Goal: Contribute content: Contribute content

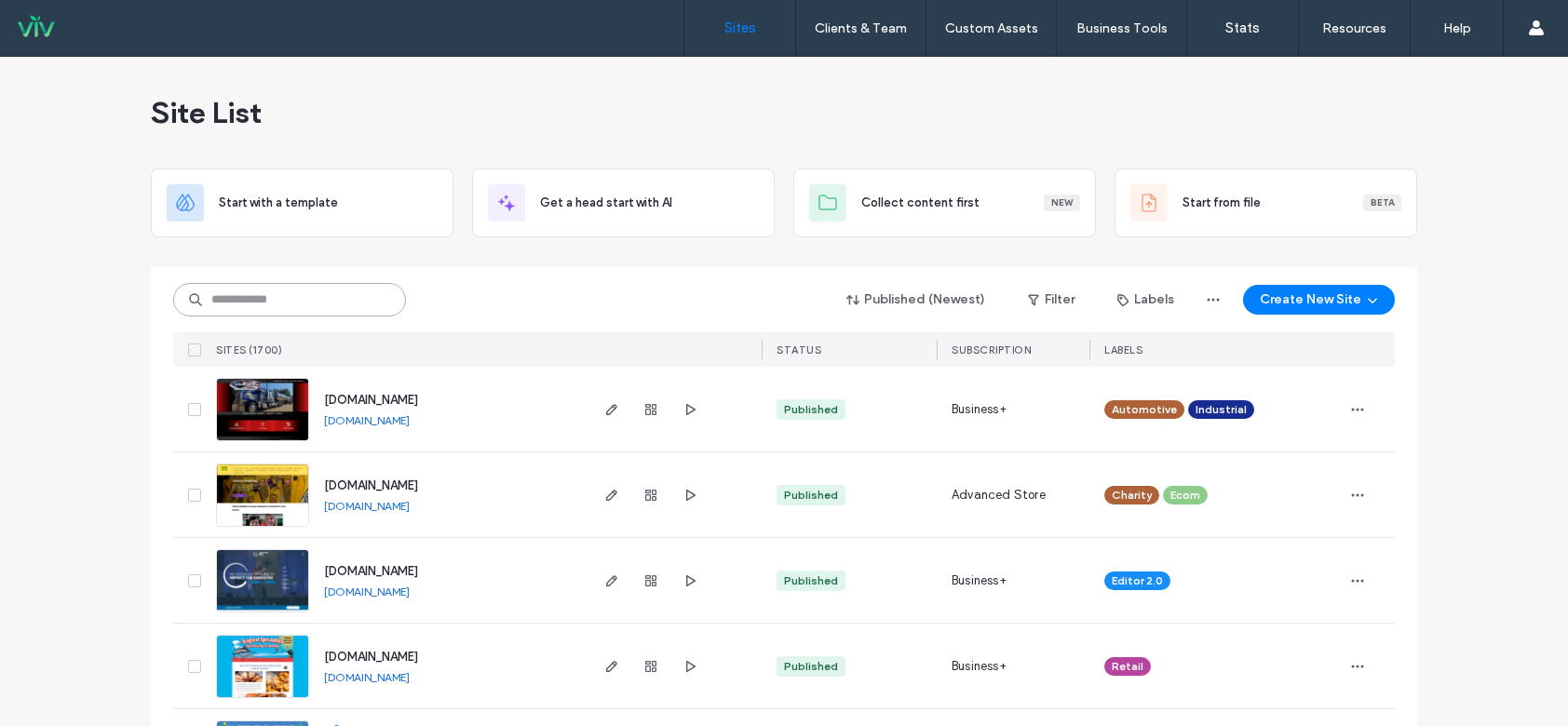
drag, startPoint x: 0, startPoint y: 0, endPoint x: 275, endPoint y: 298, distance: 405.5
click at [275, 298] on input at bounding box center [290, 299] width 233 height 33
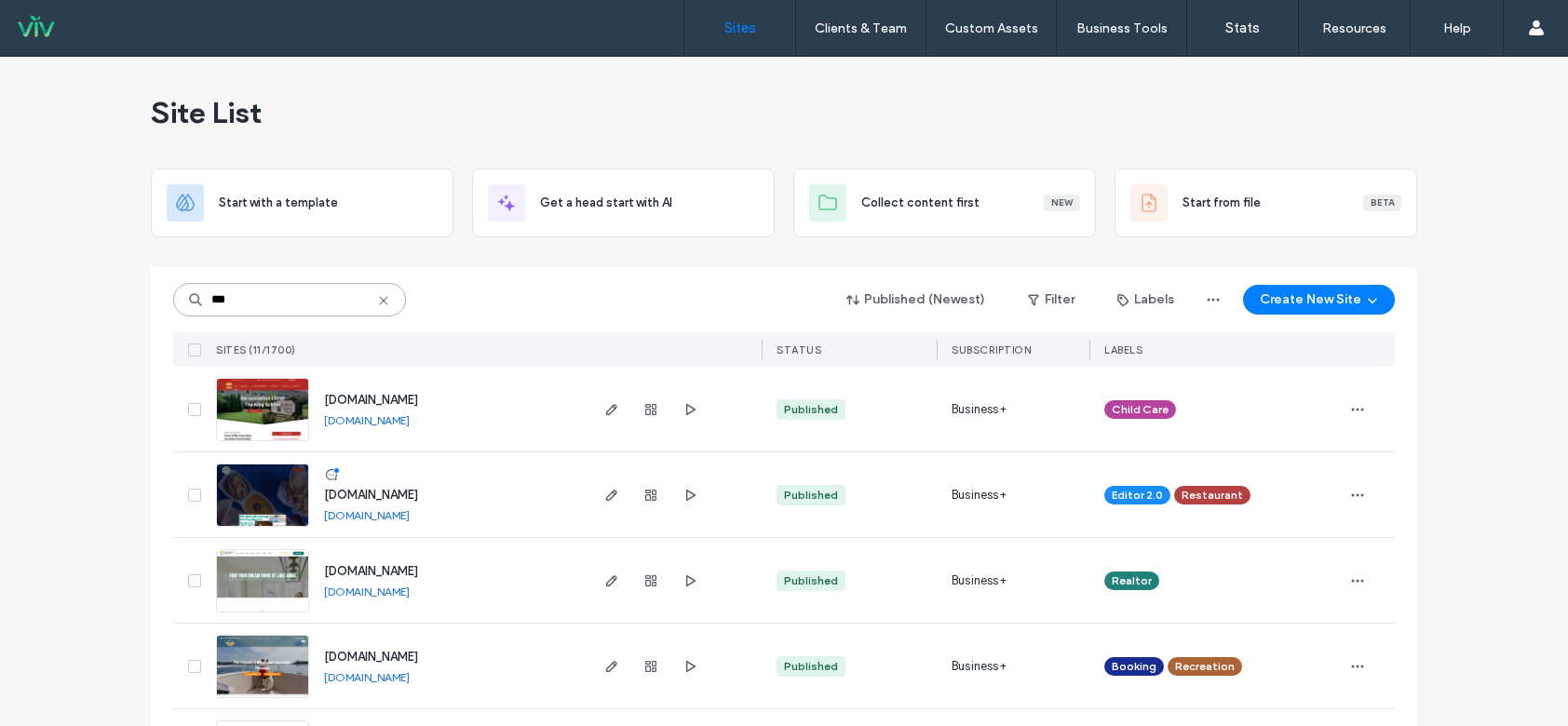
type input "***"
click at [286, 392] on img at bounding box center [262, 442] width 91 height 126
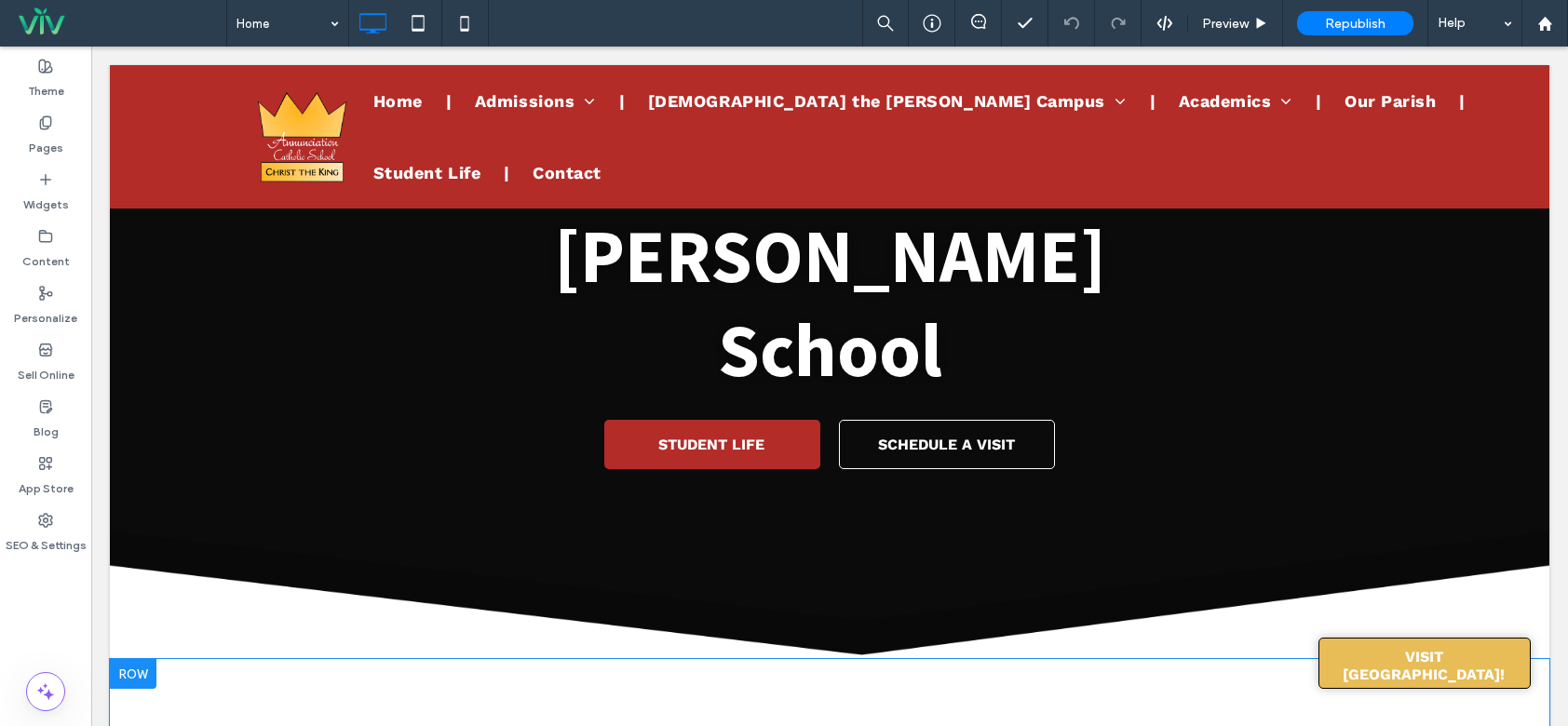
scroll to position [651, 0]
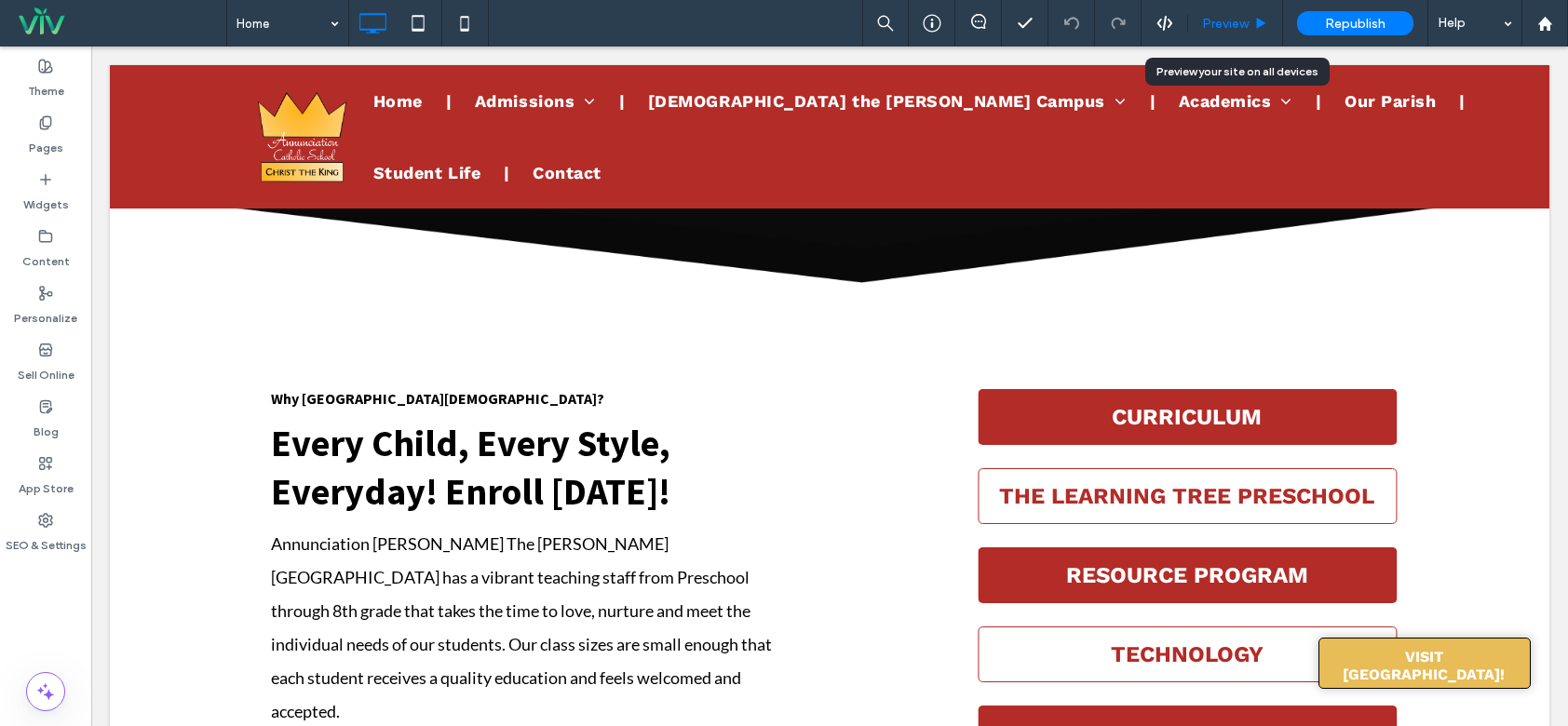
click at [1218, 36] on div "Preview" at bounding box center [1235, 23] width 95 height 47
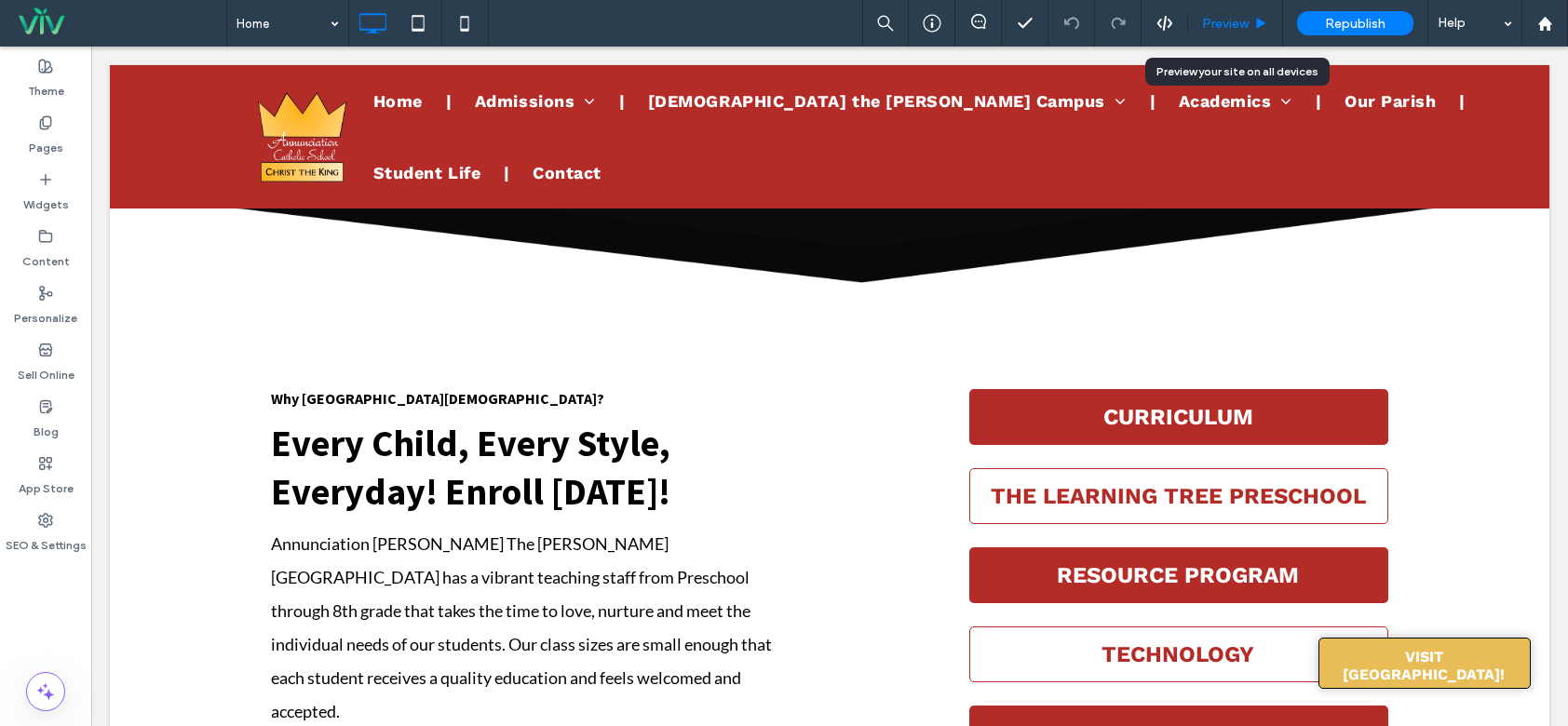
click at [1224, 27] on span "Preview" at bounding box center [1225, 24] width 47 height 16
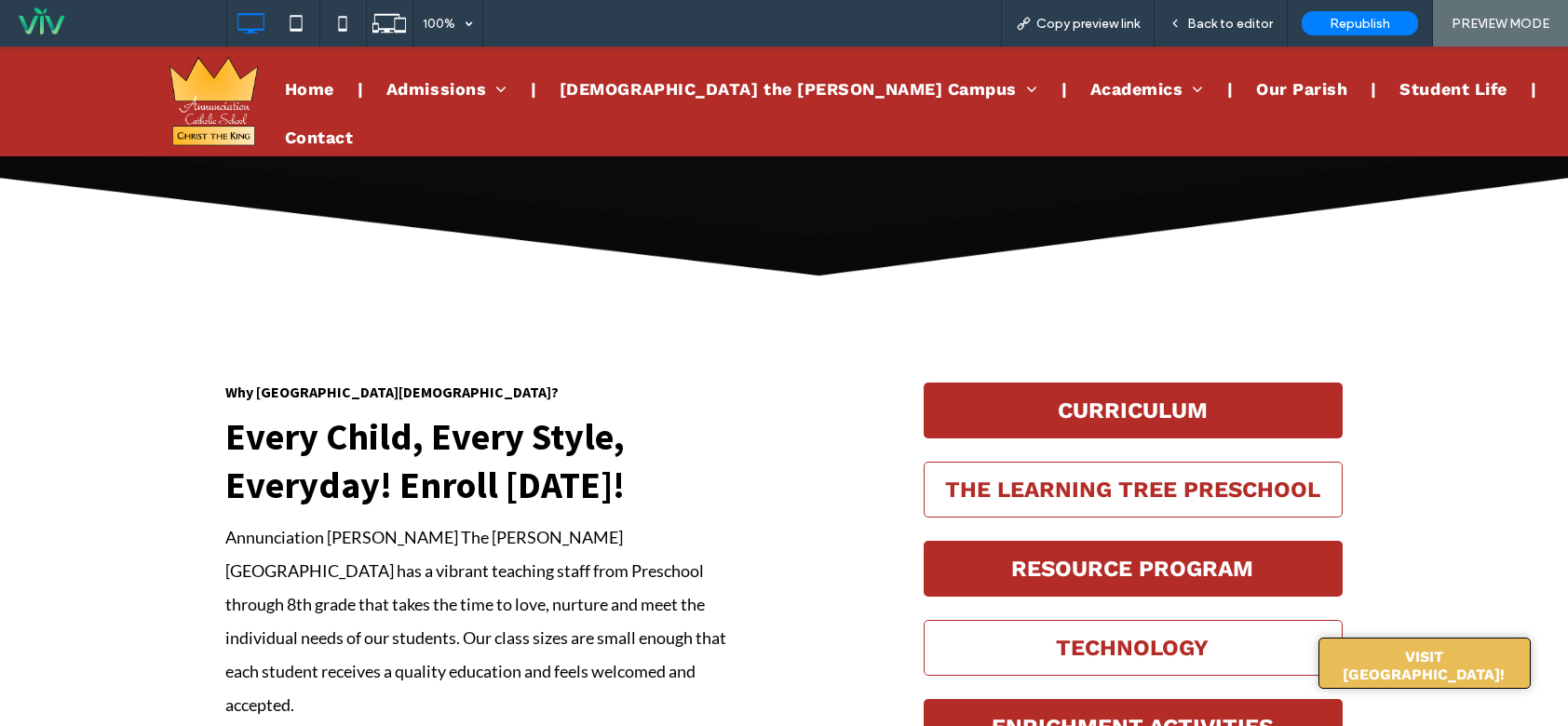
click at [1233, 87] on link "Our Parish" at bounding box center [1301, 89] width 138 height 72
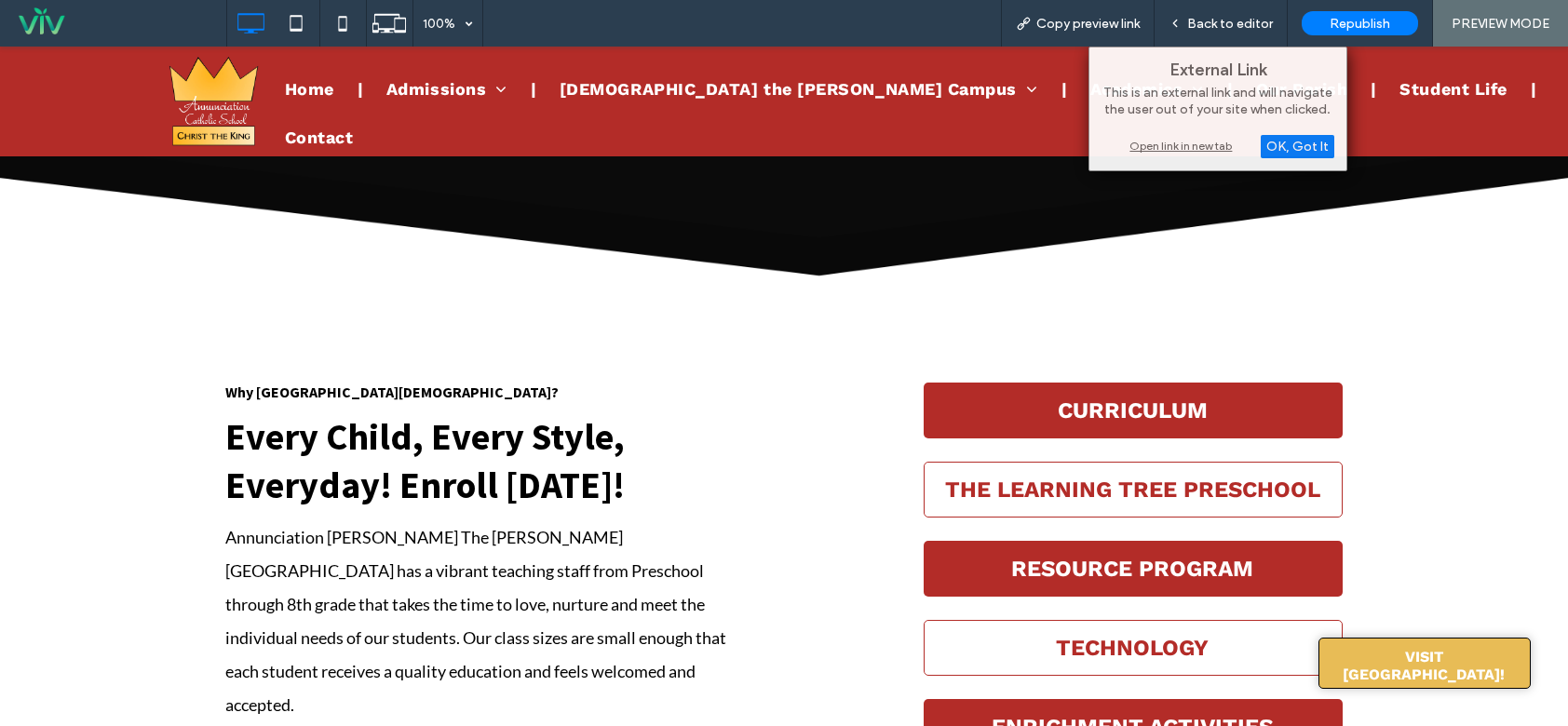
click at [1256, 101] on span "Our Parish" at bounding box center [1300, 89] width 91 height 25
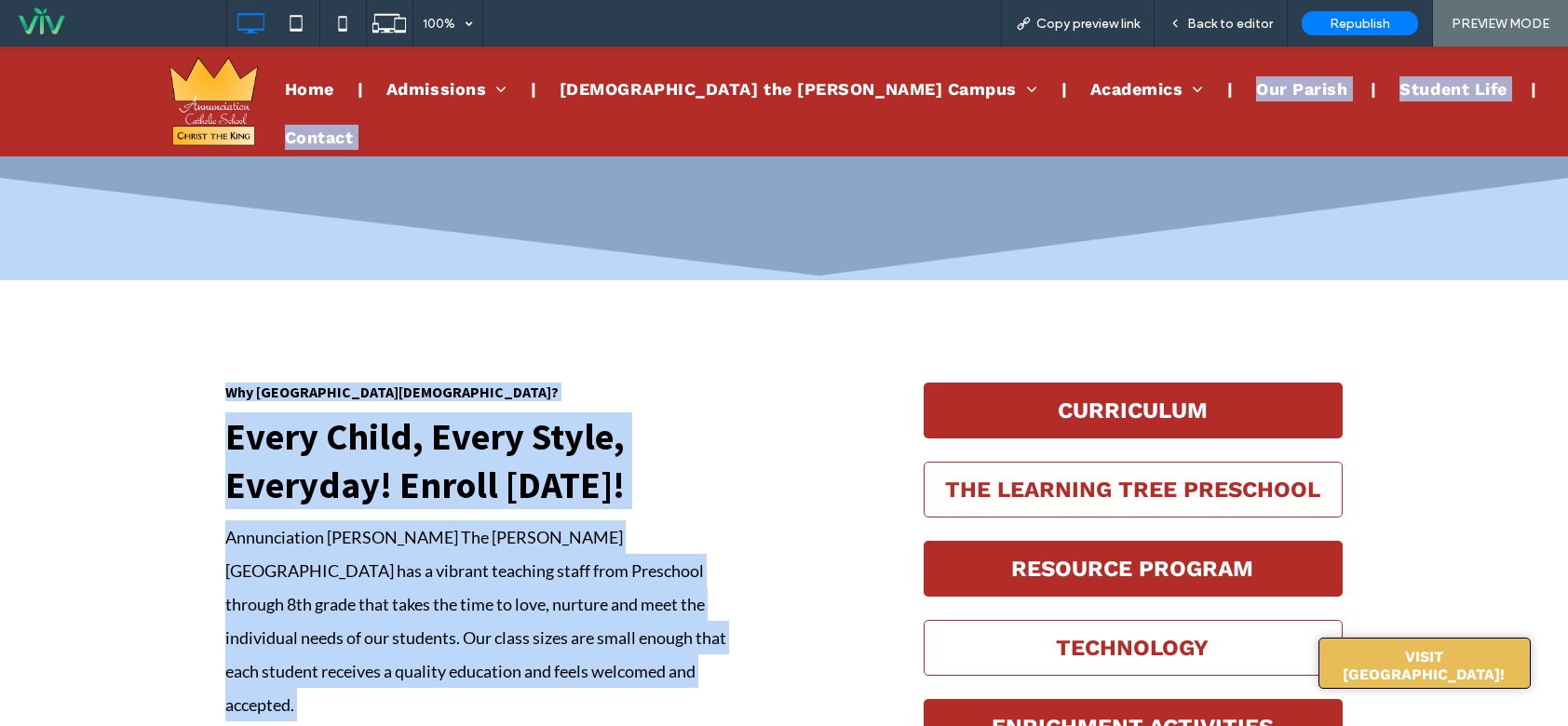
click at [1144, 139] on div "Home Admissions Apply For School Tuition Information Tuition Assistance Christ …" at bounding box center [914, 101] width 1306 height 110
click at [1399, 101] on span "Student Life" at bounding box center [1452, 89] width 107 height 25
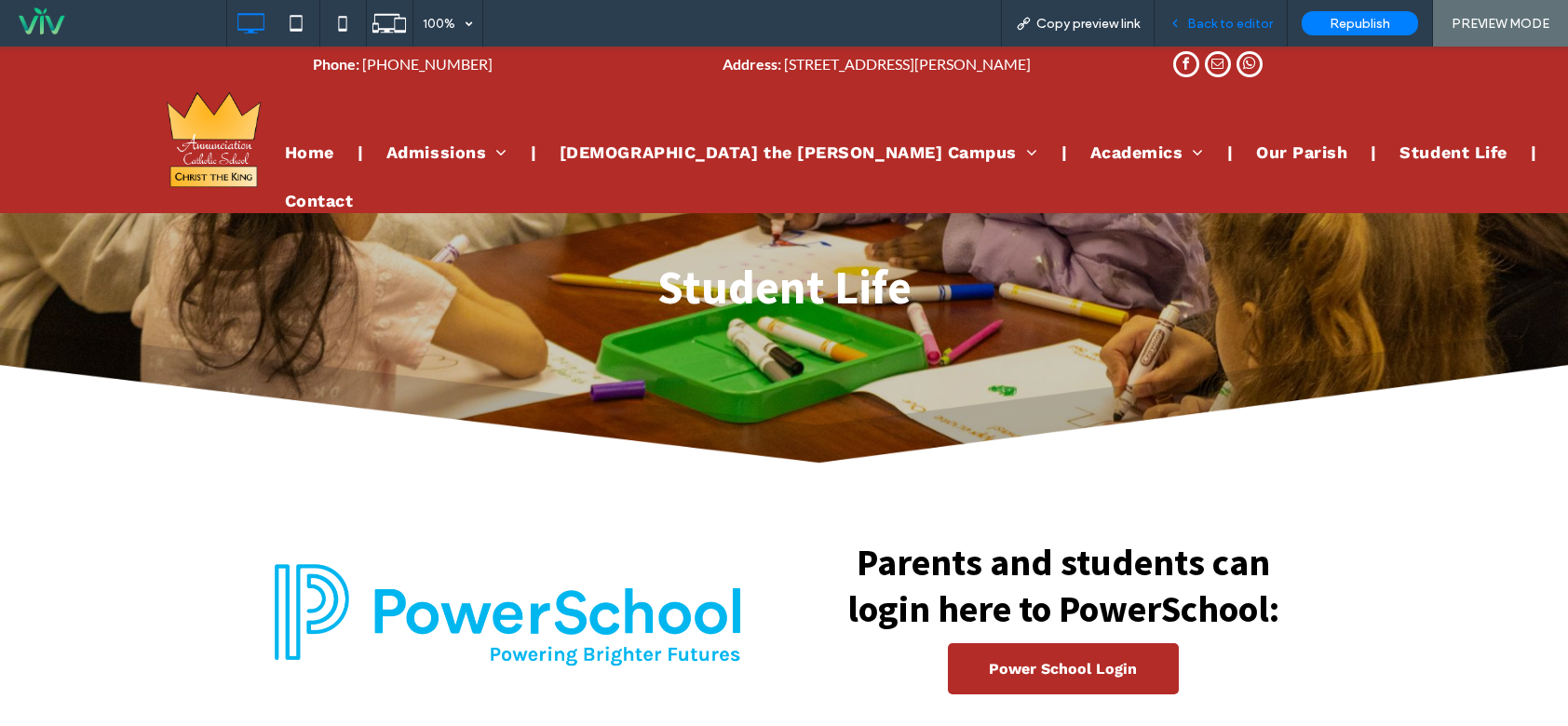
click at [1217, 12] on div "Back to editor" at bounding box center [1220, 23] width 133 height 47
click at [1253, 29] on span "Back to editor" at bounding box center [1230, 24] width 86 height 16
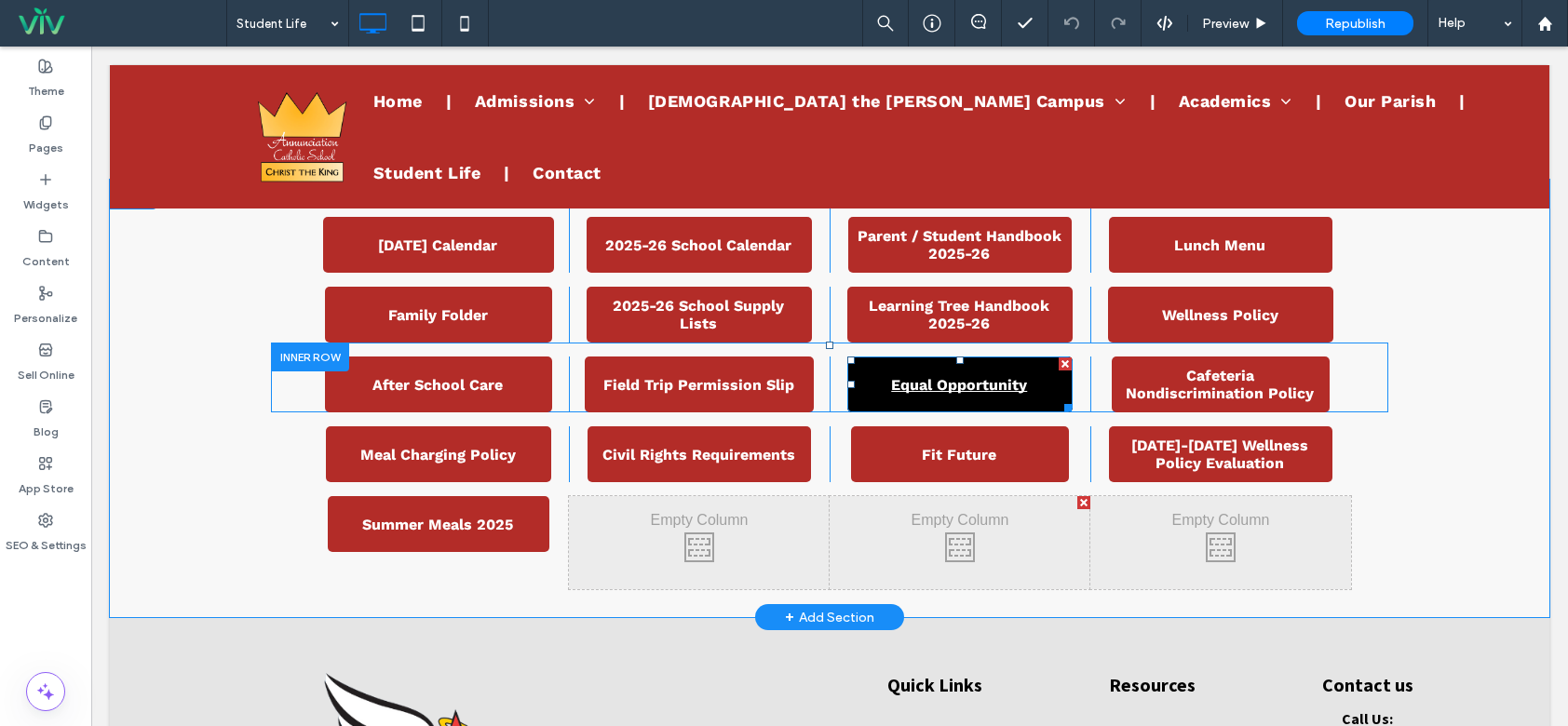
scroll to position [930, 0]
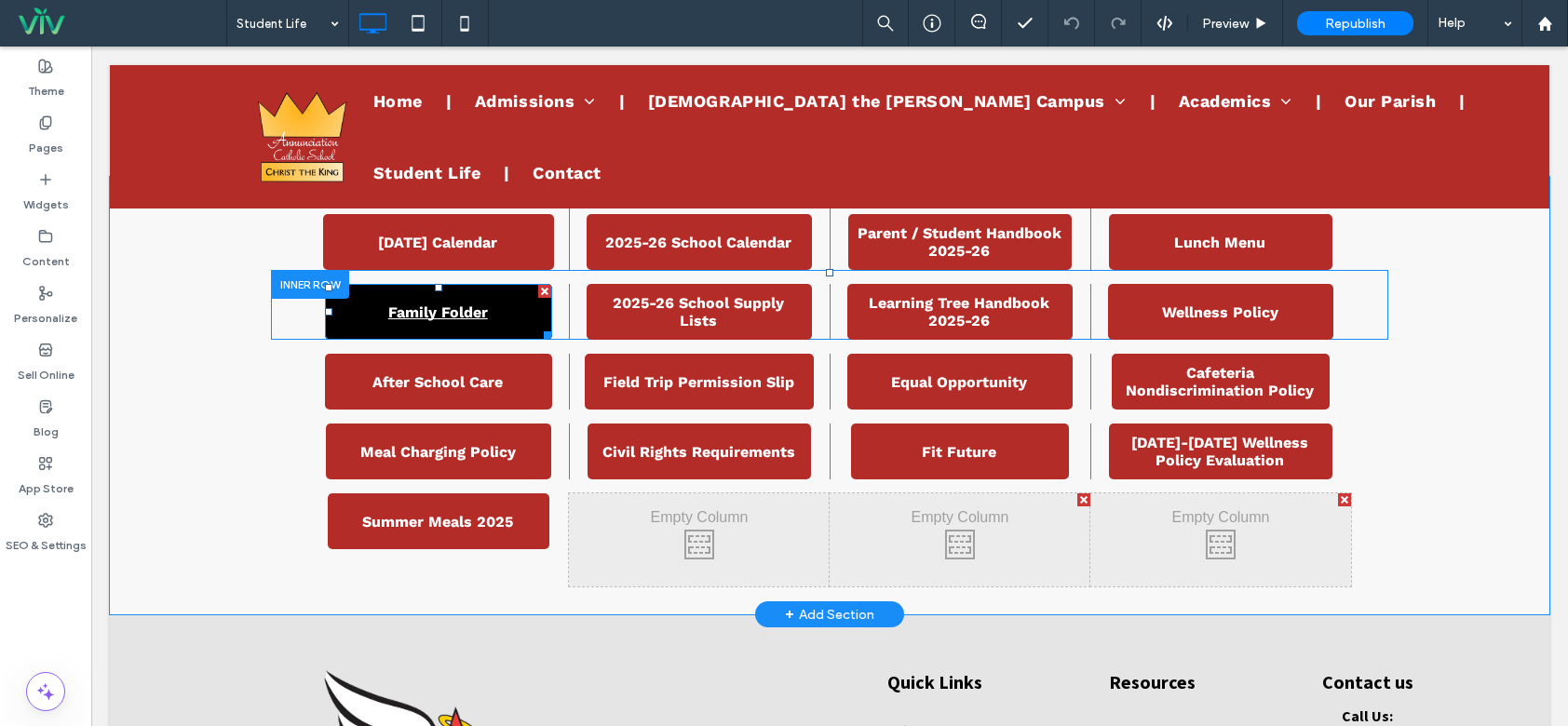
drag, startPoint x: 447, startPoint y: 307, endPoint x: 450, endPoint y: 318, distance: 11.4
click at [447, 311] on span "Family Folder" at bounding box center [438, 312] width 113 height 36
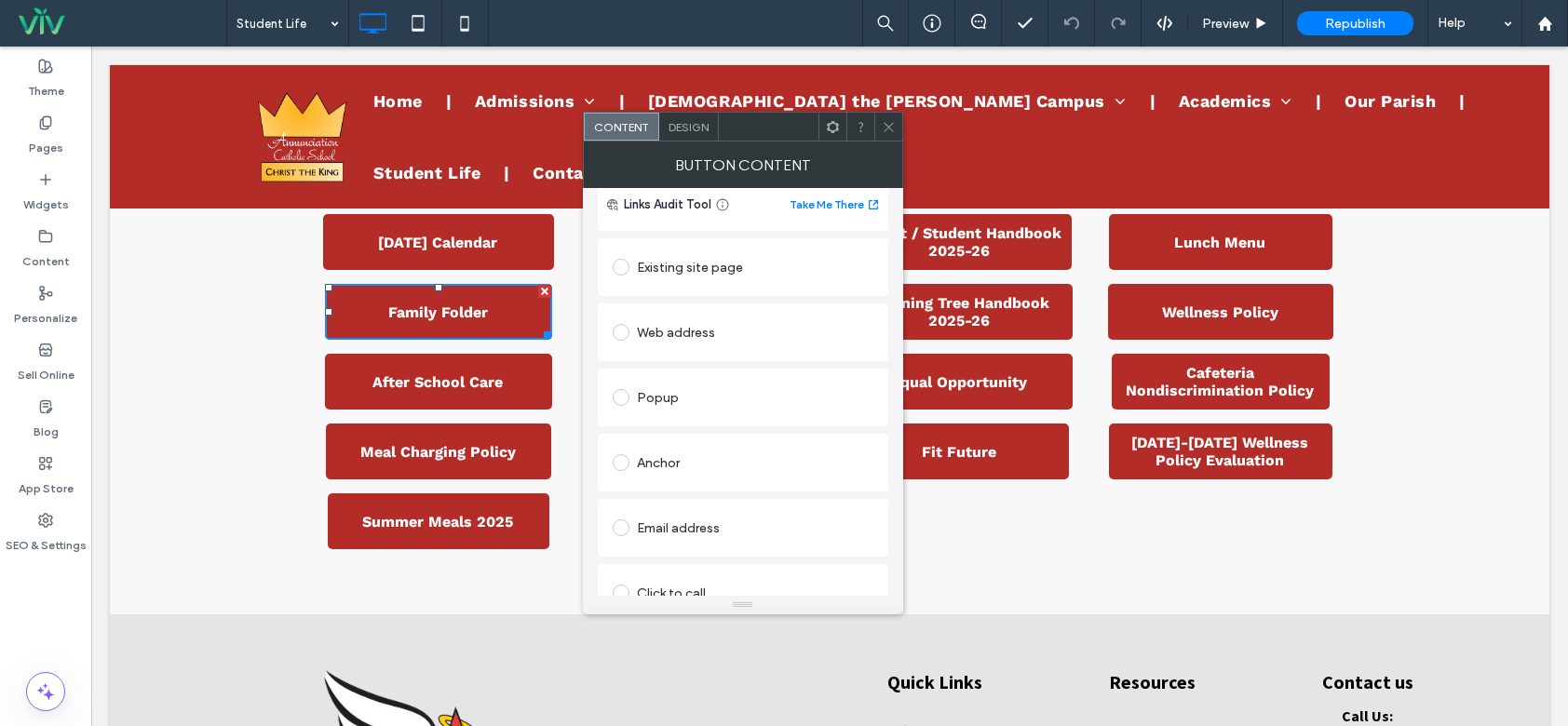
scroll to position [296, 0]
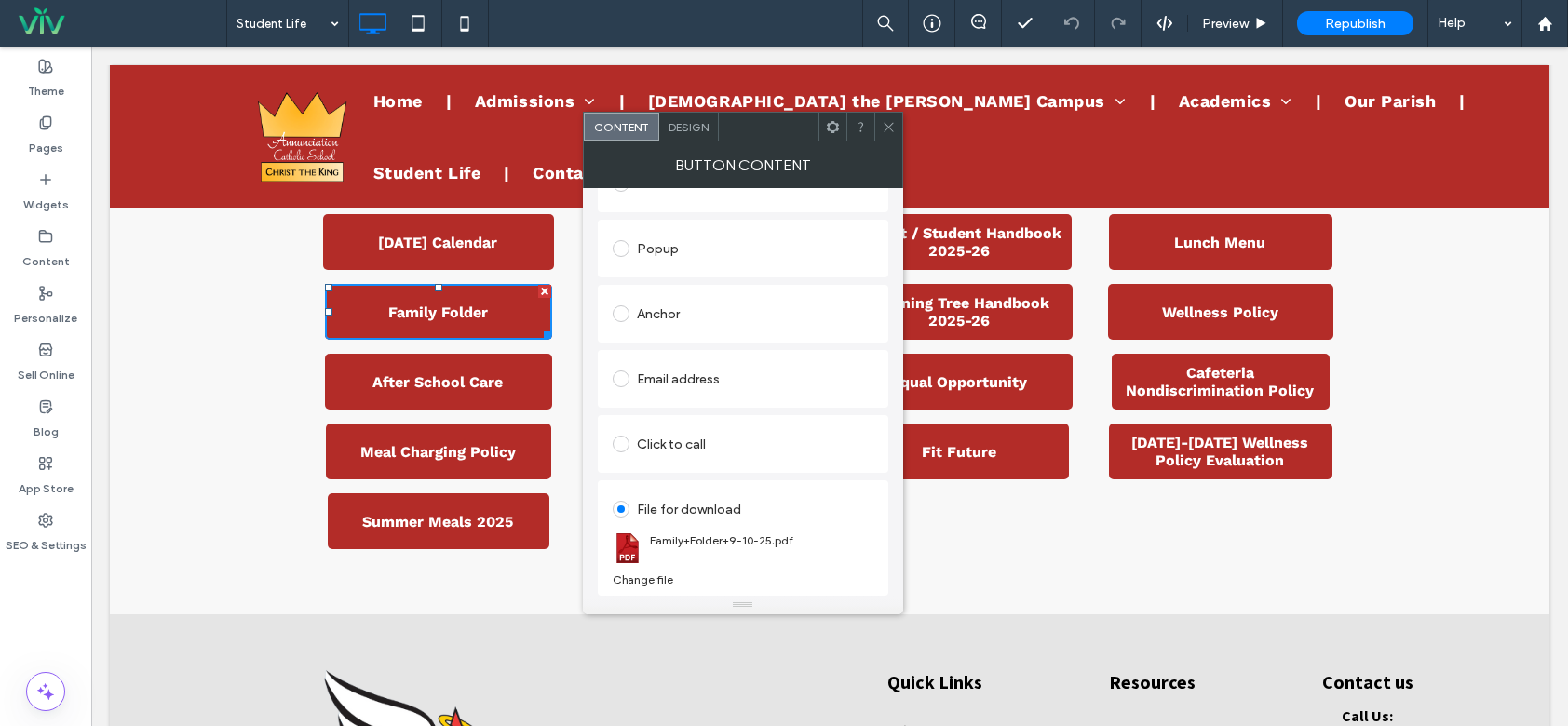
click at [654, 581] on div "Change file" at bounding box center [642, 579] width 60 height 14
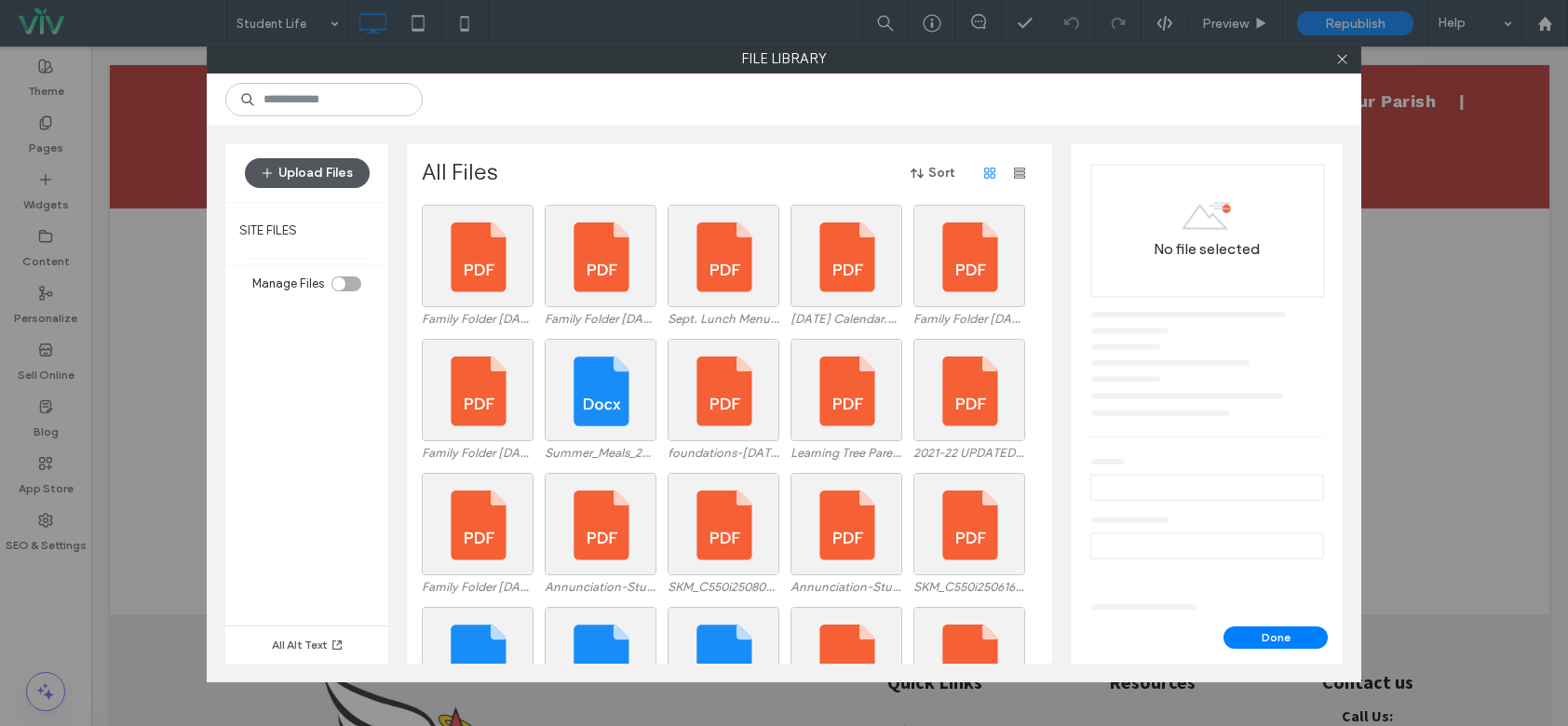
click at [319, 174] on button "Upload Files" at bounding box center [307, 173] width 125 height 30
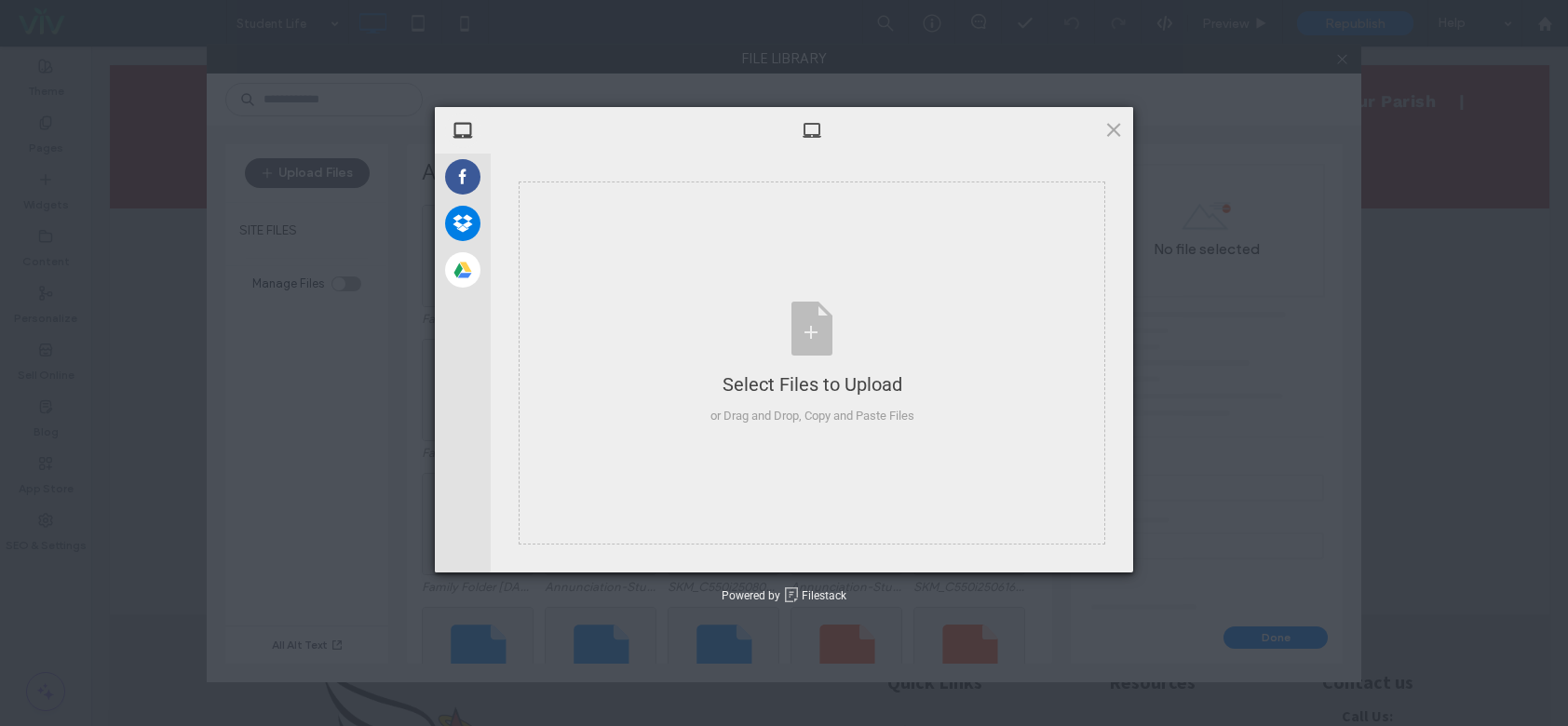
click at [913, 154] on div "Select Files to Upload or Drag and Drop, Copy and Paste Files" at bounding box center [811, 363] width 642 height 418
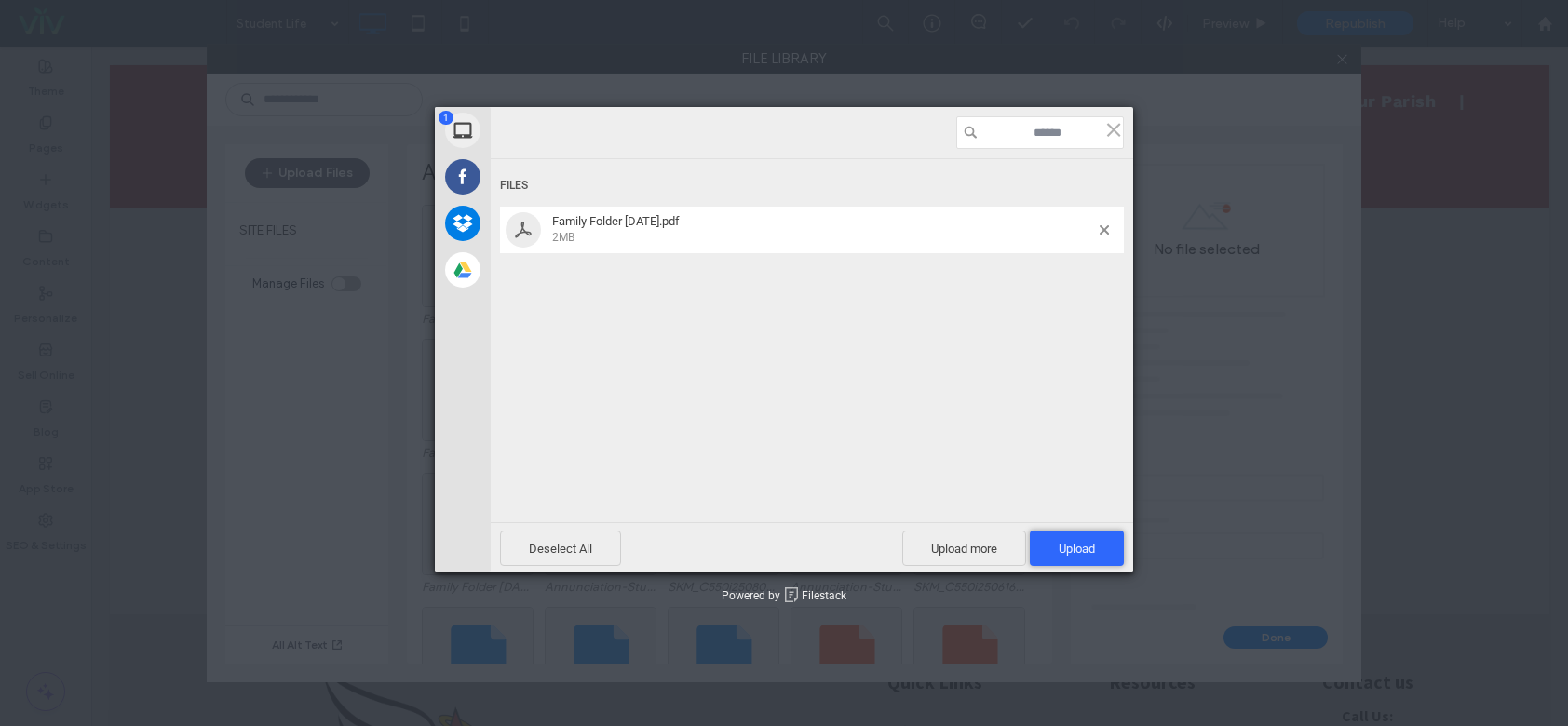
drag, startPoint x: 1102, startPoint y: 558, endPoint x: 1051, endPoint y: 526, distance: 60.2
click at [1101, 558] on span "Upload 1" at bounding box center [1077, 547] width 94 height 35
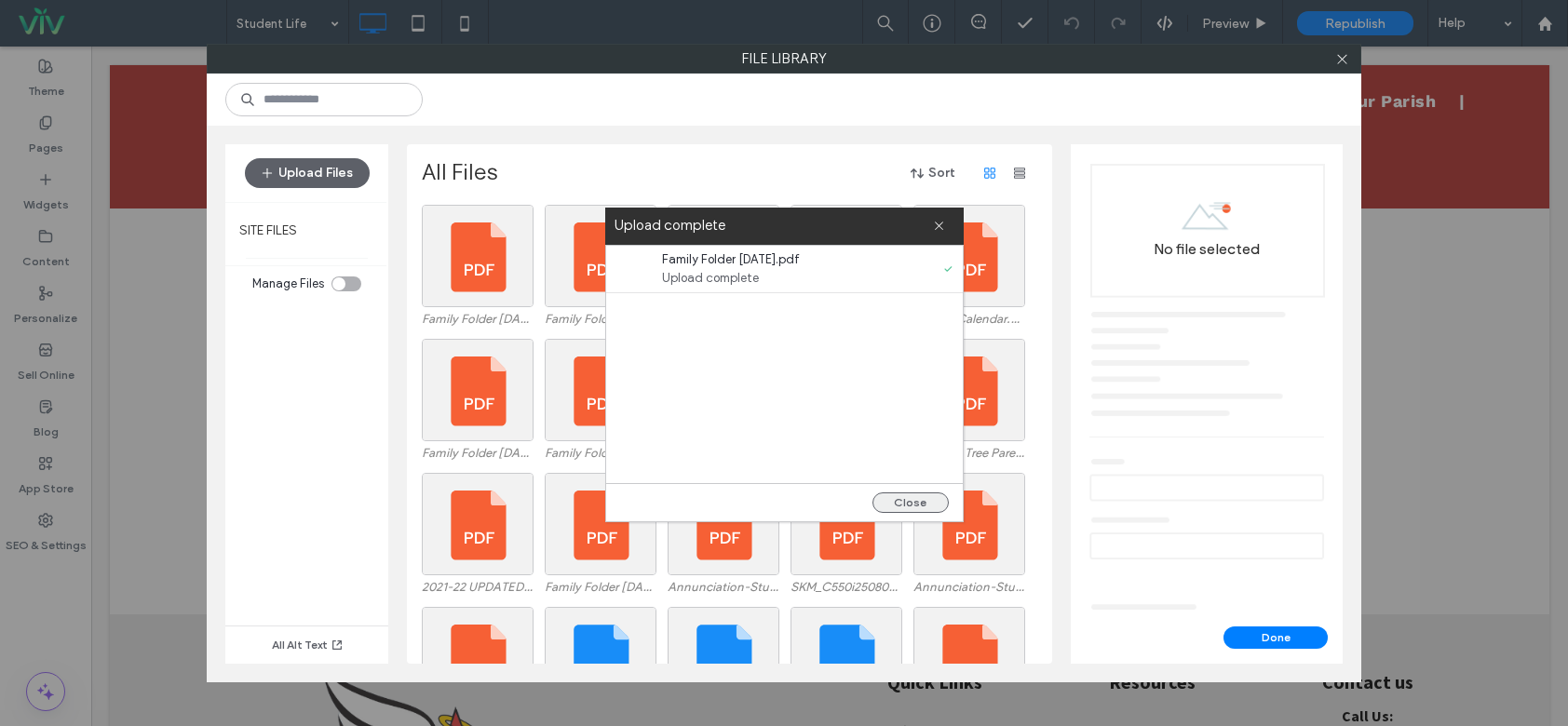
click at [940, 502] on button "Close" at bounding box center [911, 502] width 76 height 20
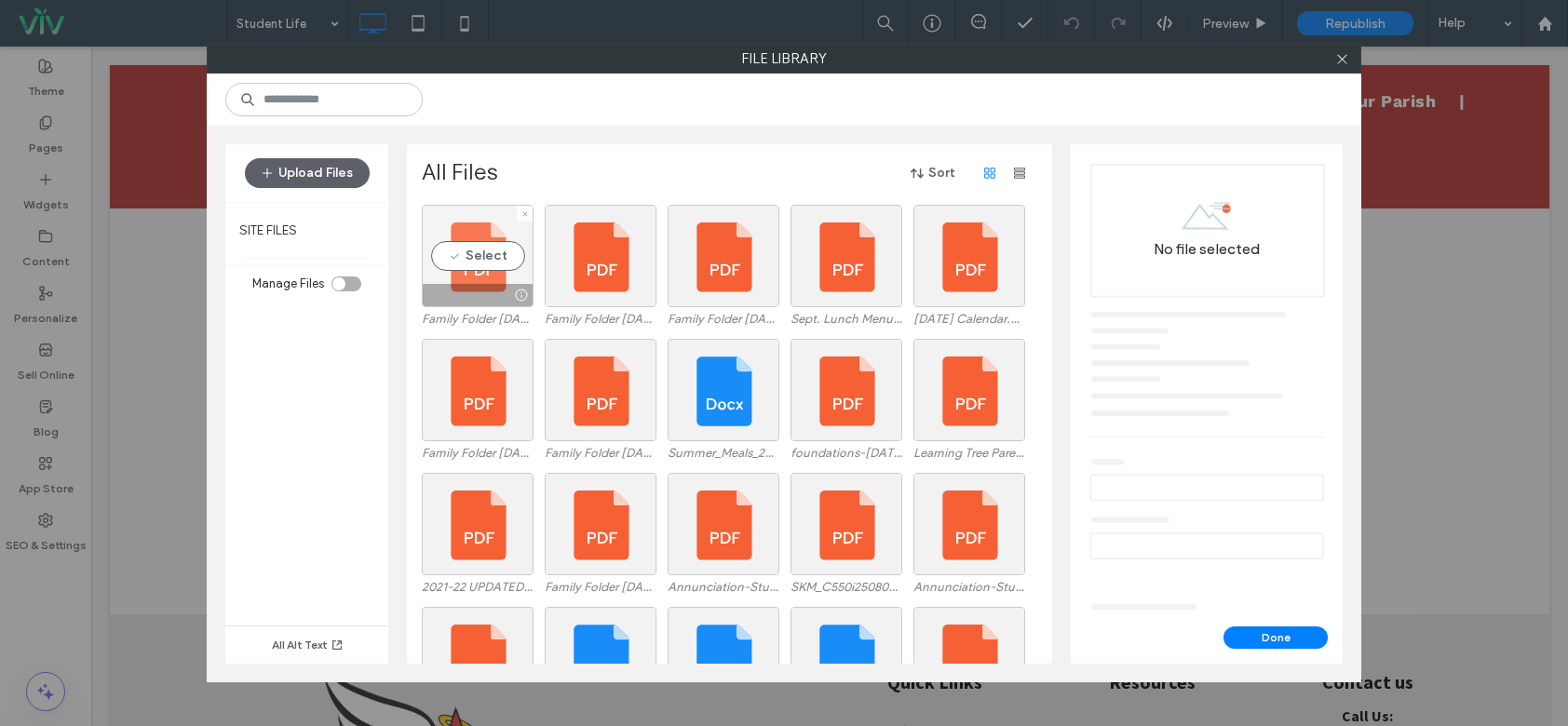
click at [440, 235] on div "Select" at bounding box center [477, 255] width 112 height 102
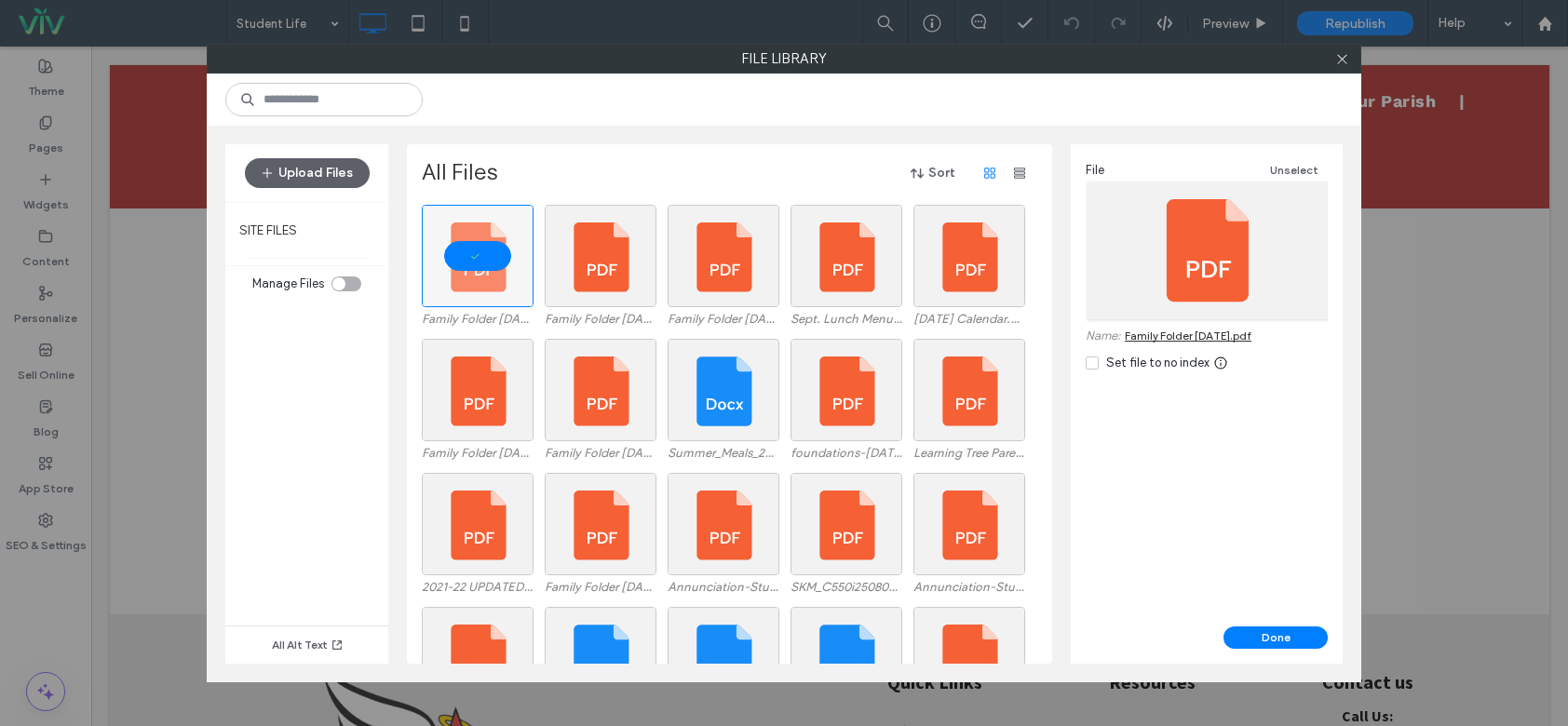
click at [1227, 465] on div "File Unselect Name: Family Folder 9-17-25.pdf Set file to no index" at bounding box center [1206, 385] width 271 height 482
click at [1242, 503] on div "File Unselect Name: Family Folder 9-17-25.pdf Set file to no index" at bounding box center [1206, 385] width 271 height 482
click at [1125, 466] on div "File Unselect Name: Family Folder 9-17-25.pdf Set file to no index" at bounding box center [1206, 385] width 271 height 482
click at [1173, 477] on div "File Unselect Name: Family Folder 9-17-25.pdf Set file to no index" at bounding box center [1206, 385] width 271 height 482
click at [1267, 645] on button "Done" at bounding box center [1275, 637] width 104 height 22
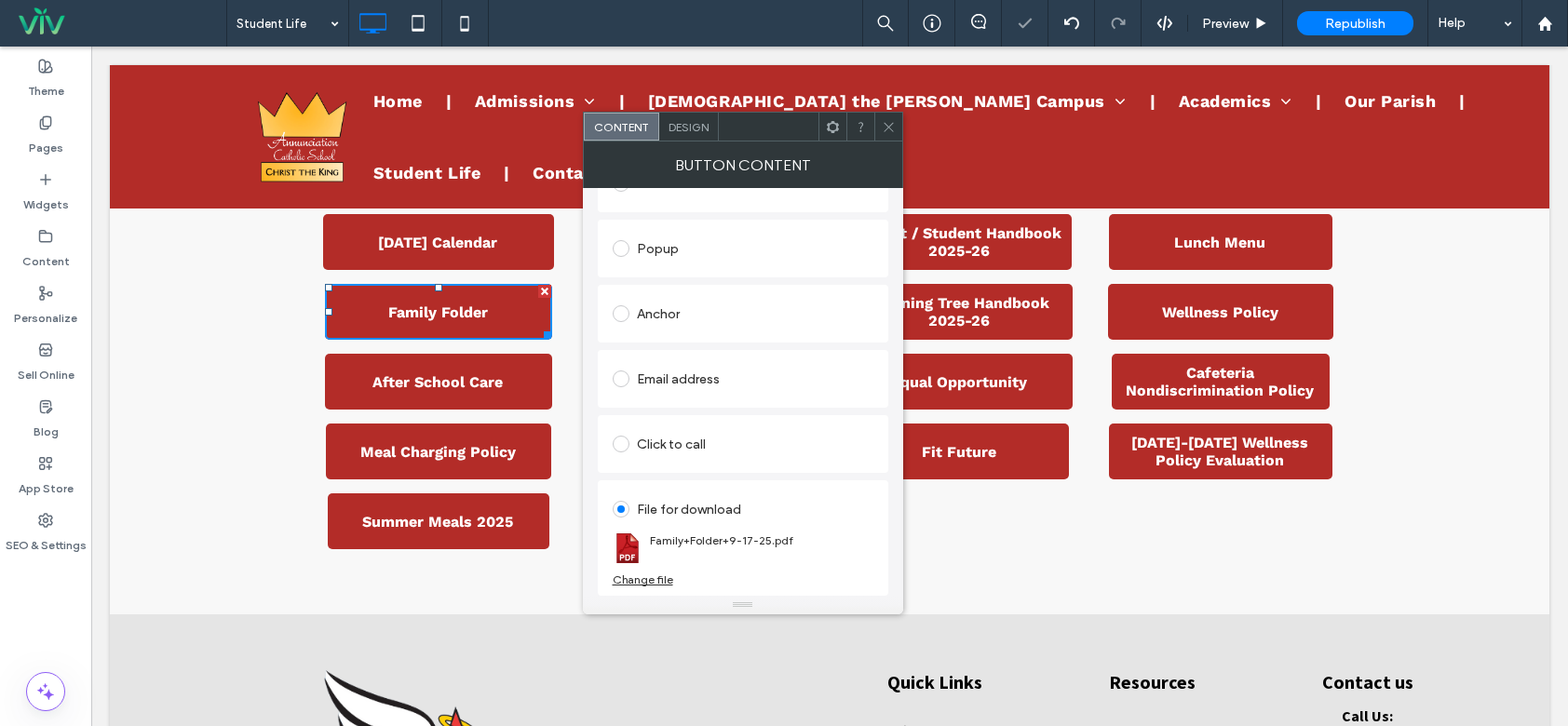
click at [882, 117] on span at bounding box center [889, 126] width 14 height 28
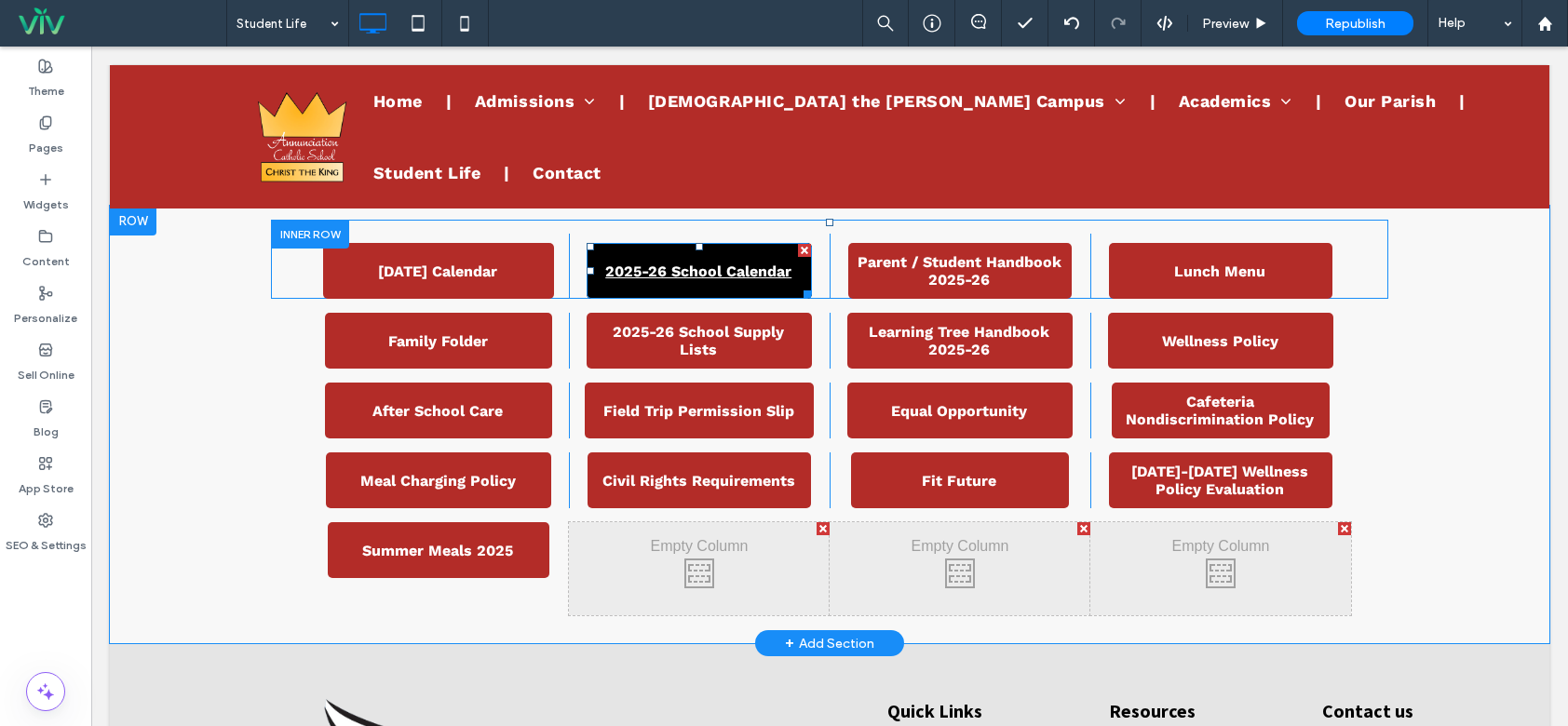
scroll to position [744, 0]
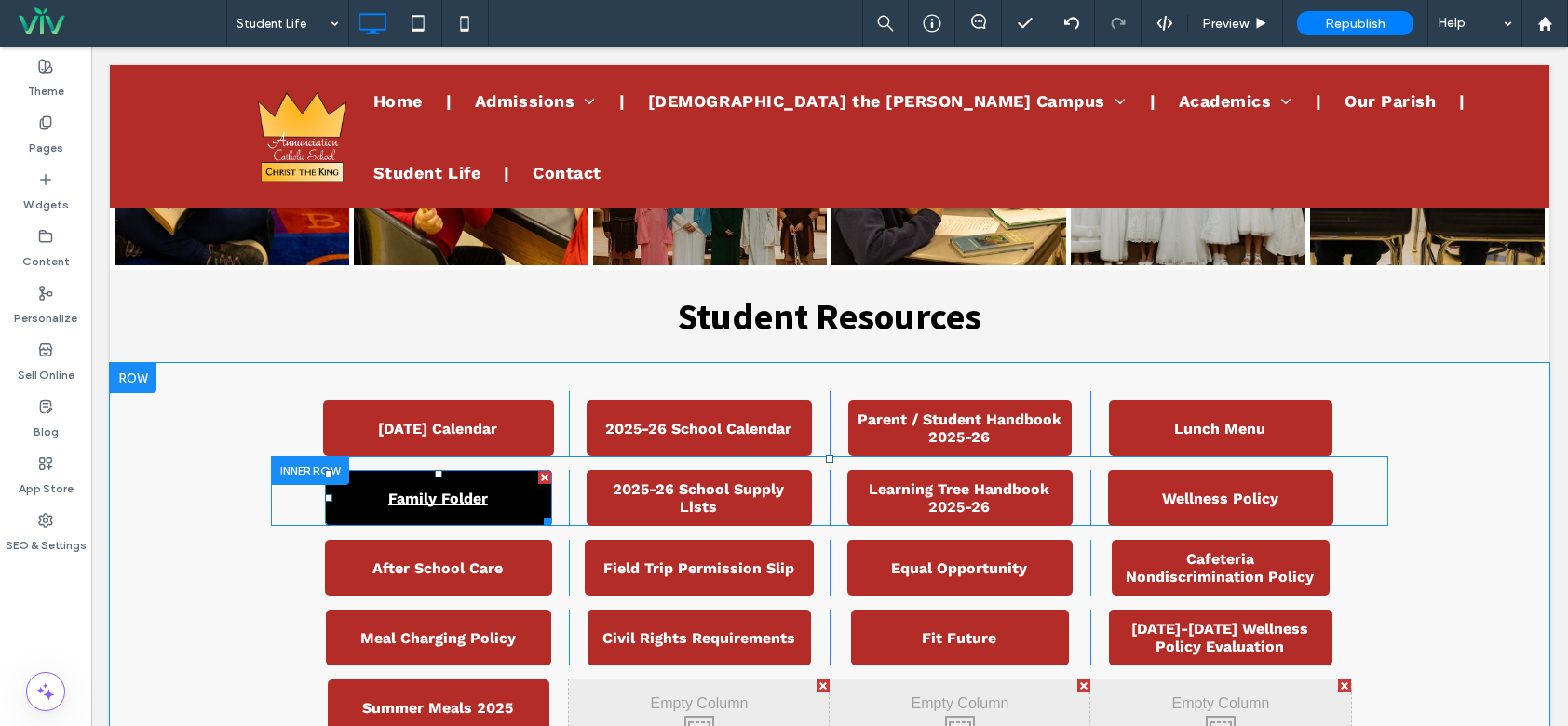
click at [527, 493] on link "Family Folder" at bounding box center [439, 498] width 227 height 55
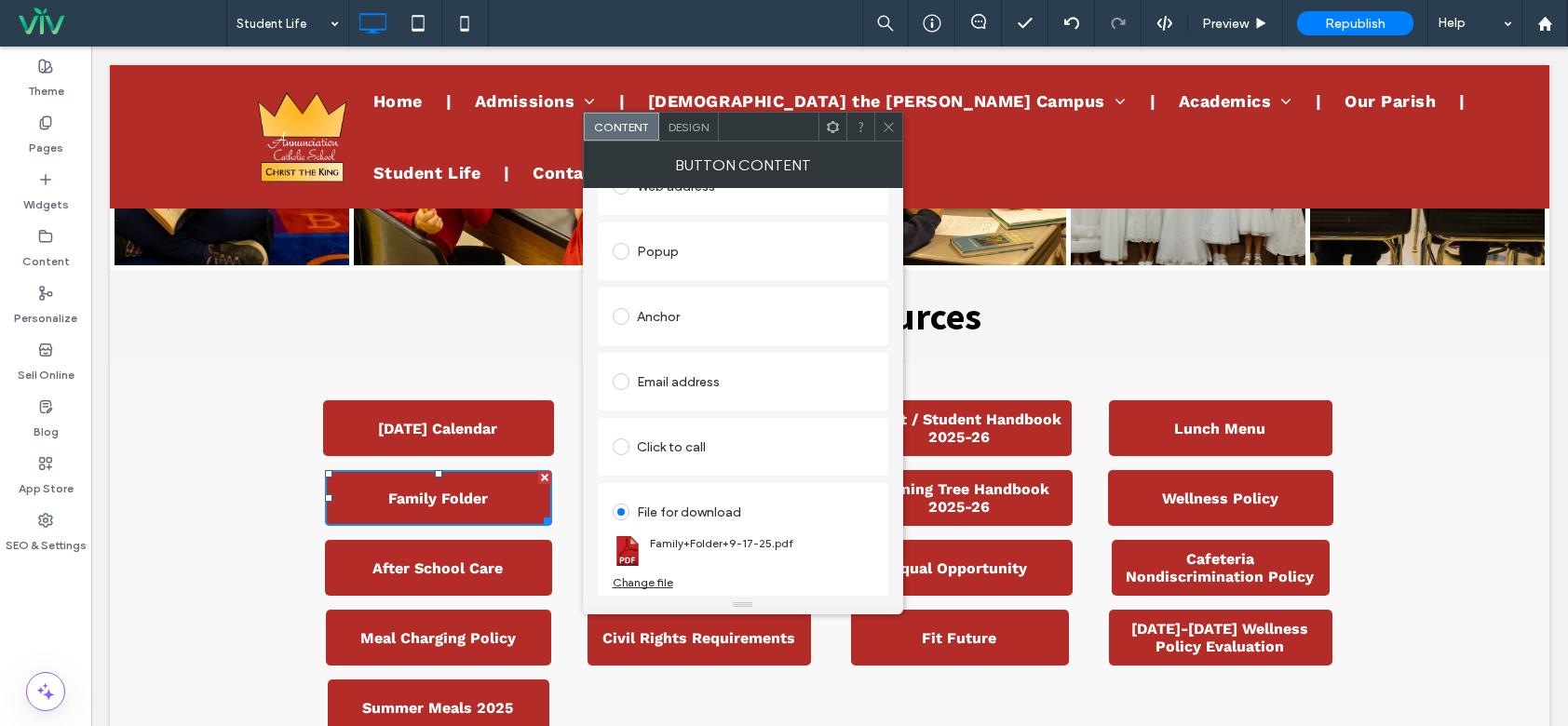
scroll to position [296, 0]
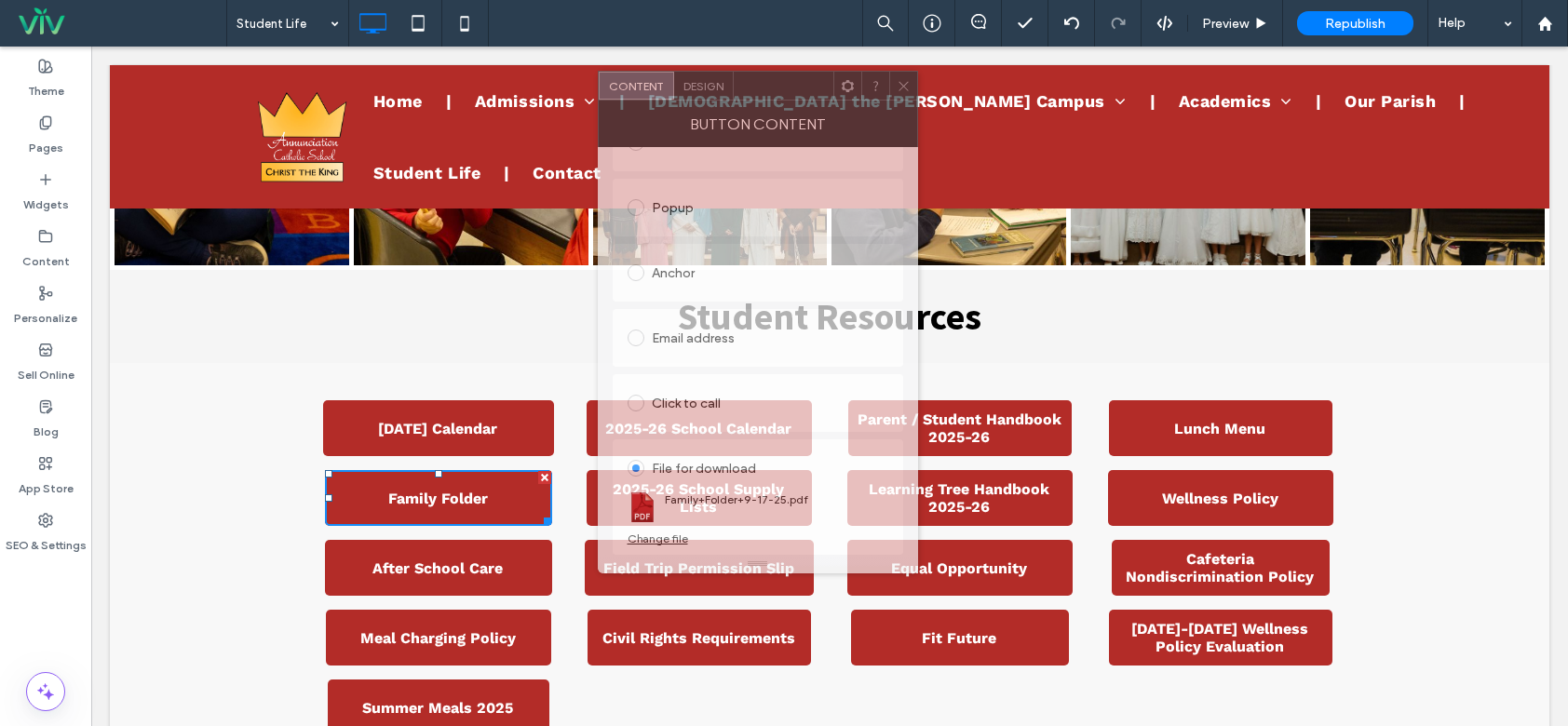
drag, startPoint x: 730, startPoint y: 134, endPoint x: 787, endPoint y: 74, distance: 82.8
click at [787, 75] on div at bounding box center [784, 85] width 99 height 28
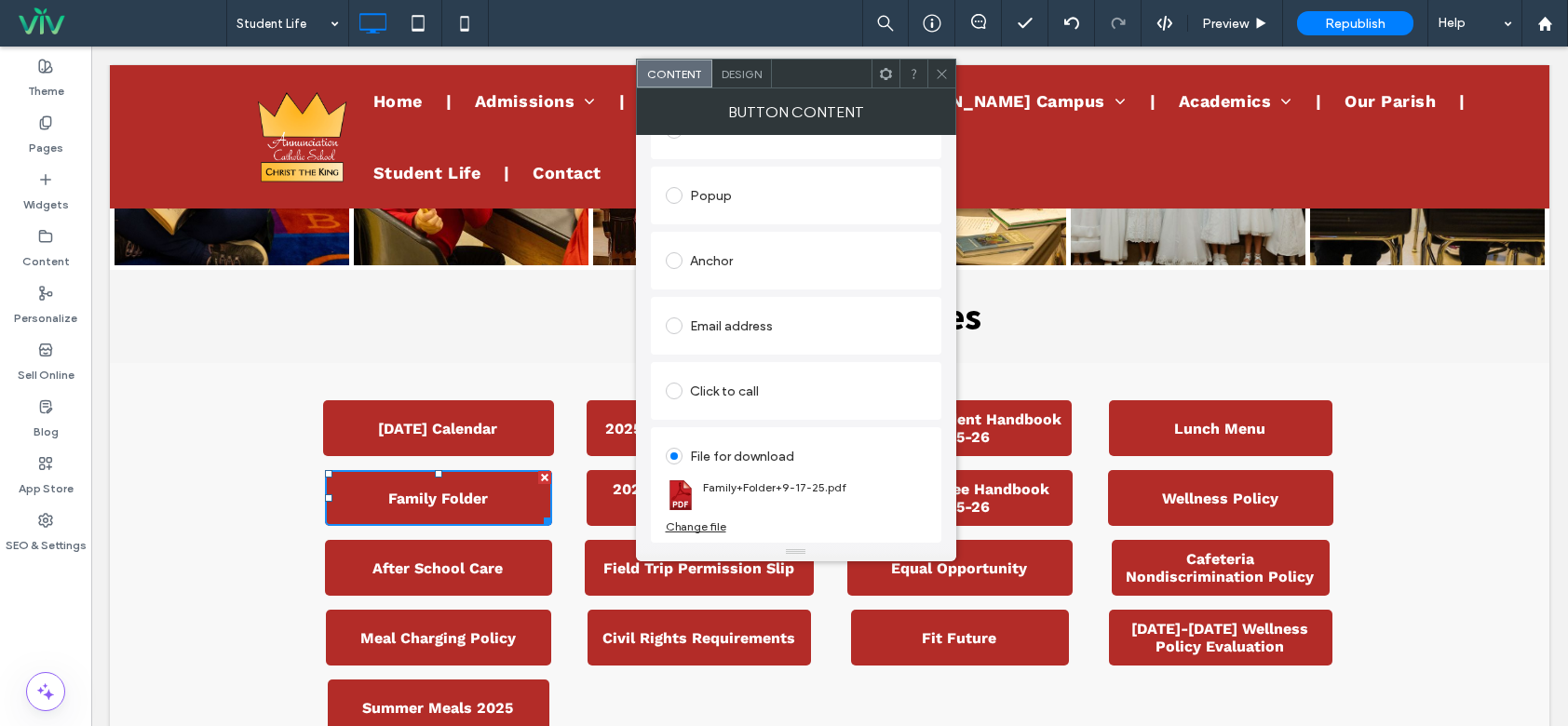
click at [938, 67] on icon at bounding box center [941, 74] width 14 height 14
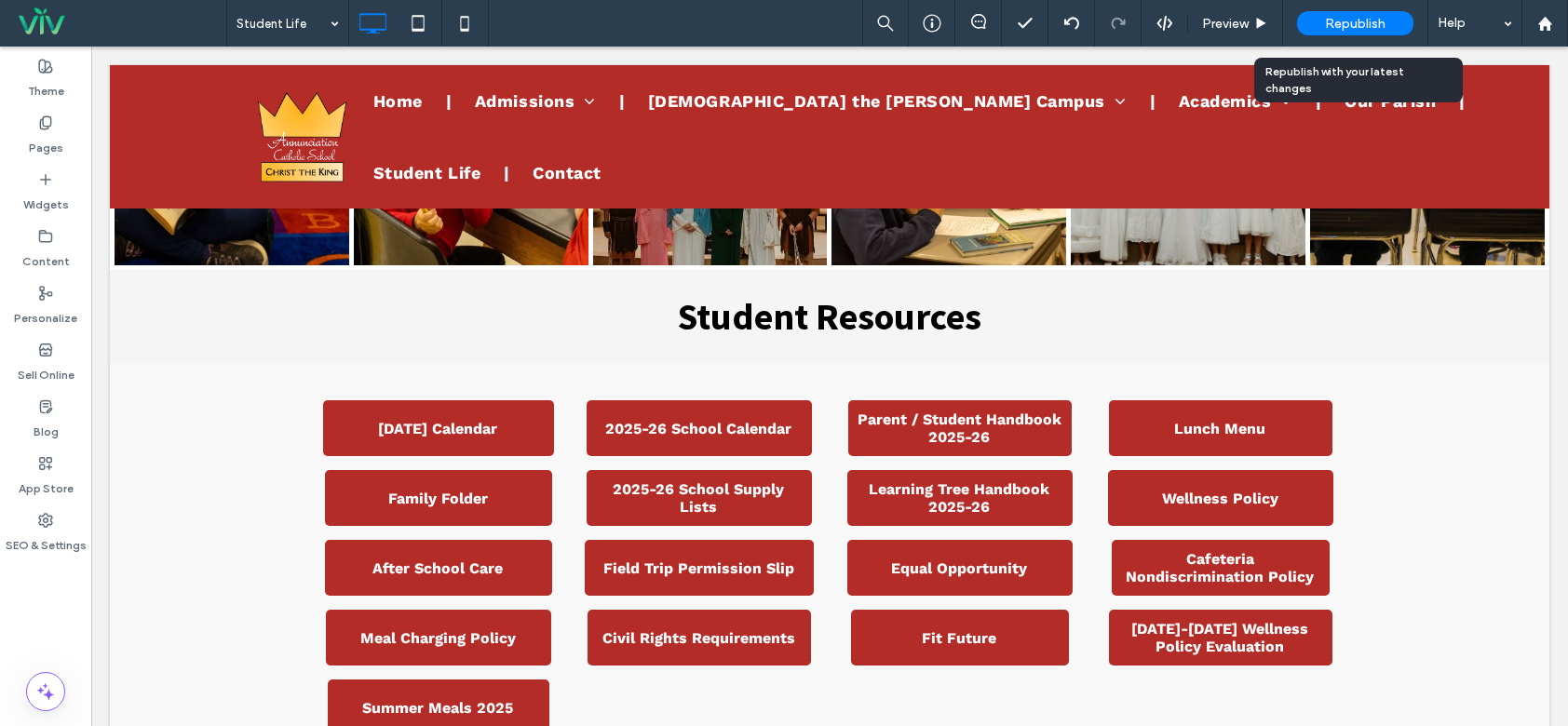
click at [1373, 23] on span "Republish" at bounding box center [1354, 24] width 60 height 16
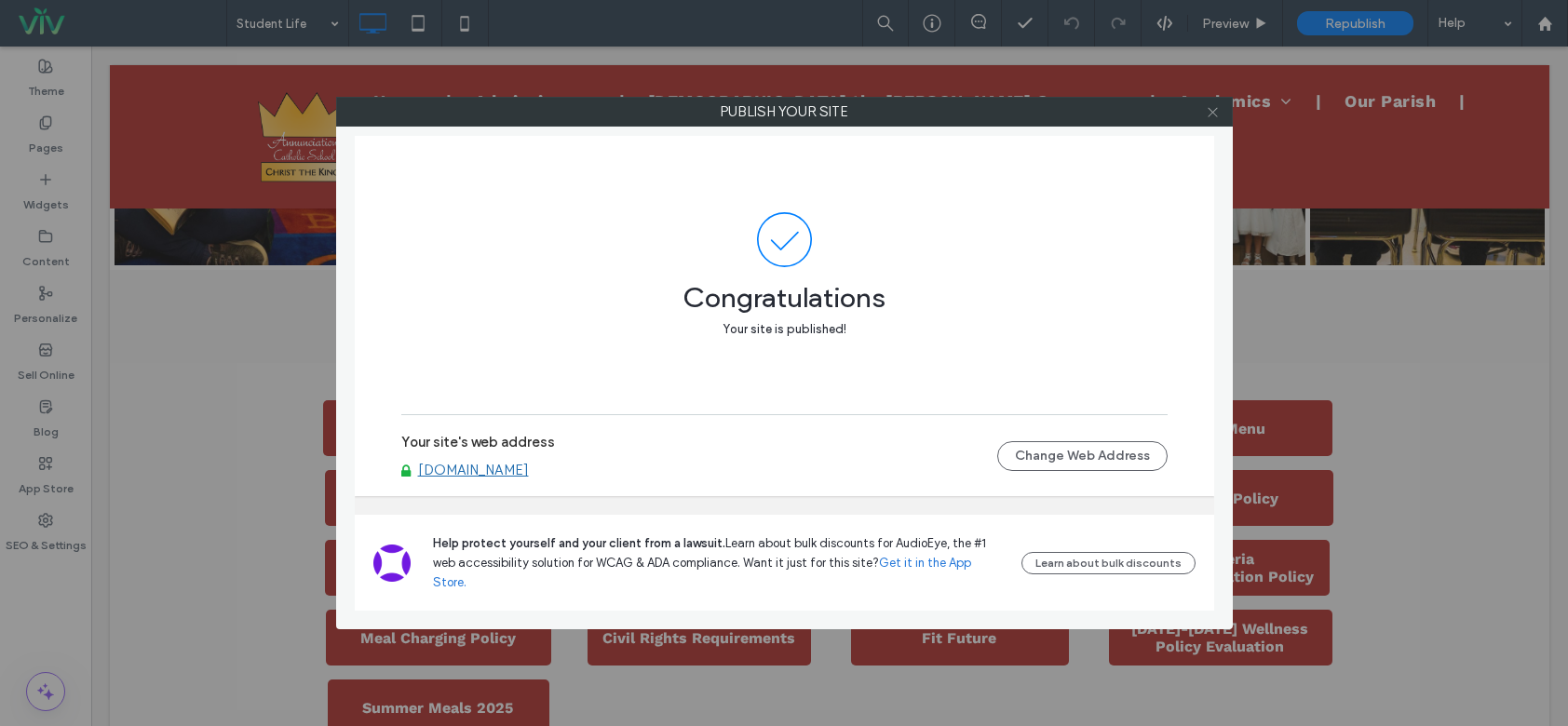
click at [1211, 109] on icon at bounding box center [1213, 112] width 14 height 14
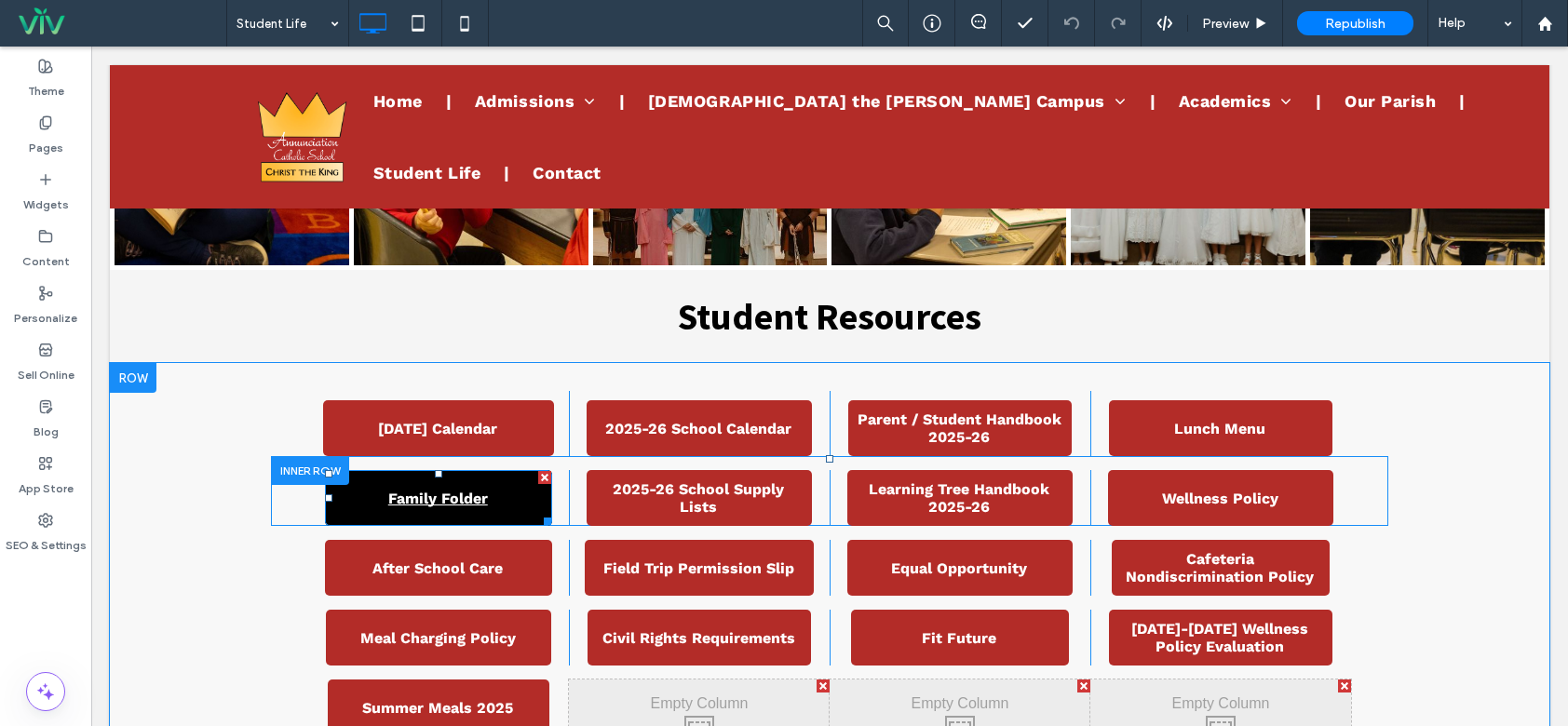
click at [416, 502] on span "Family Folder" at bounding box center [438, 499] width 113 height 36
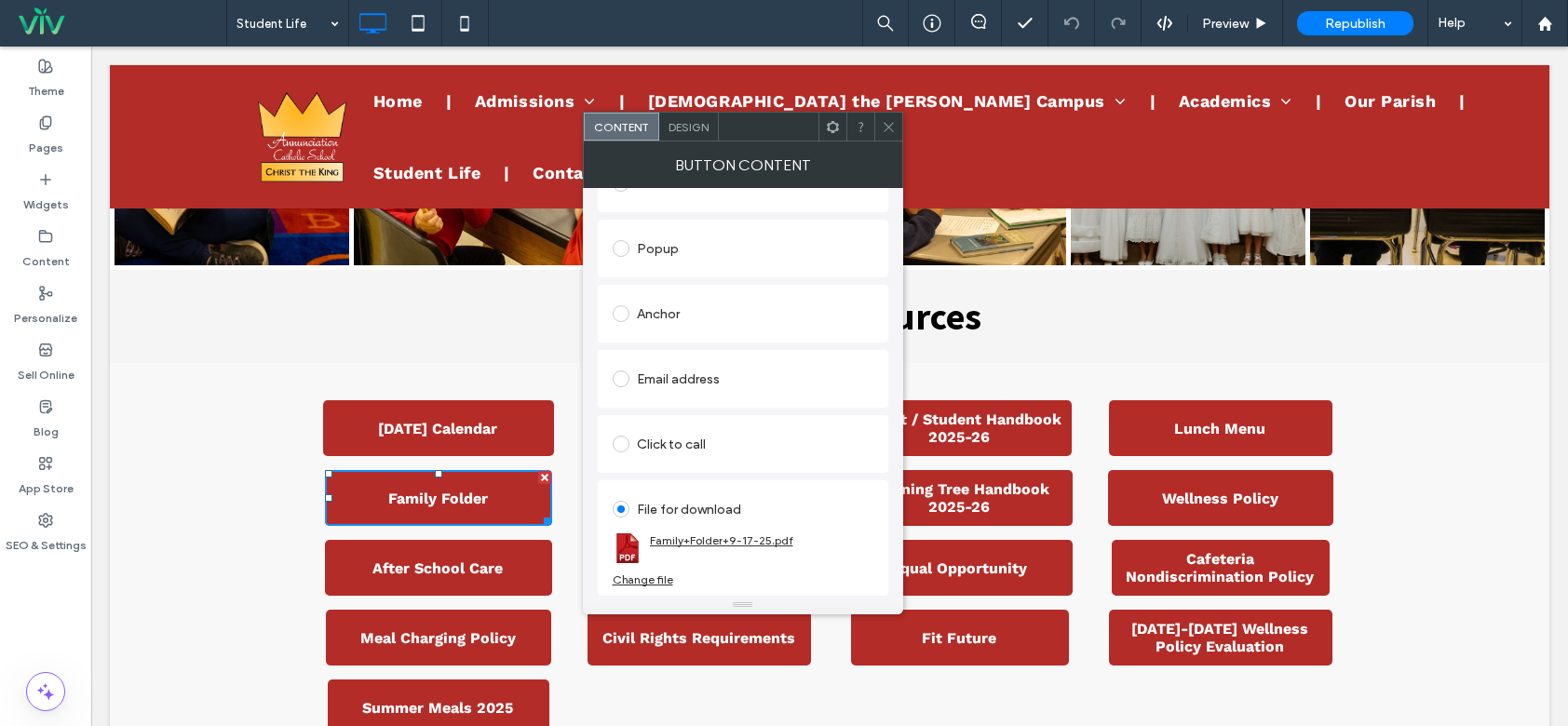
click at [683, 544] on link "Family+Folder+9-17-25.pdf" at bounding box center [721, 540] width 143 height 14
drag, startPoint x: 880, startPoint y: 124, endPoint x: 968, endPoint y: 7, distance: 146.4
click at [880, 124] on div at bounding box center [888, 126] width 28 height 28
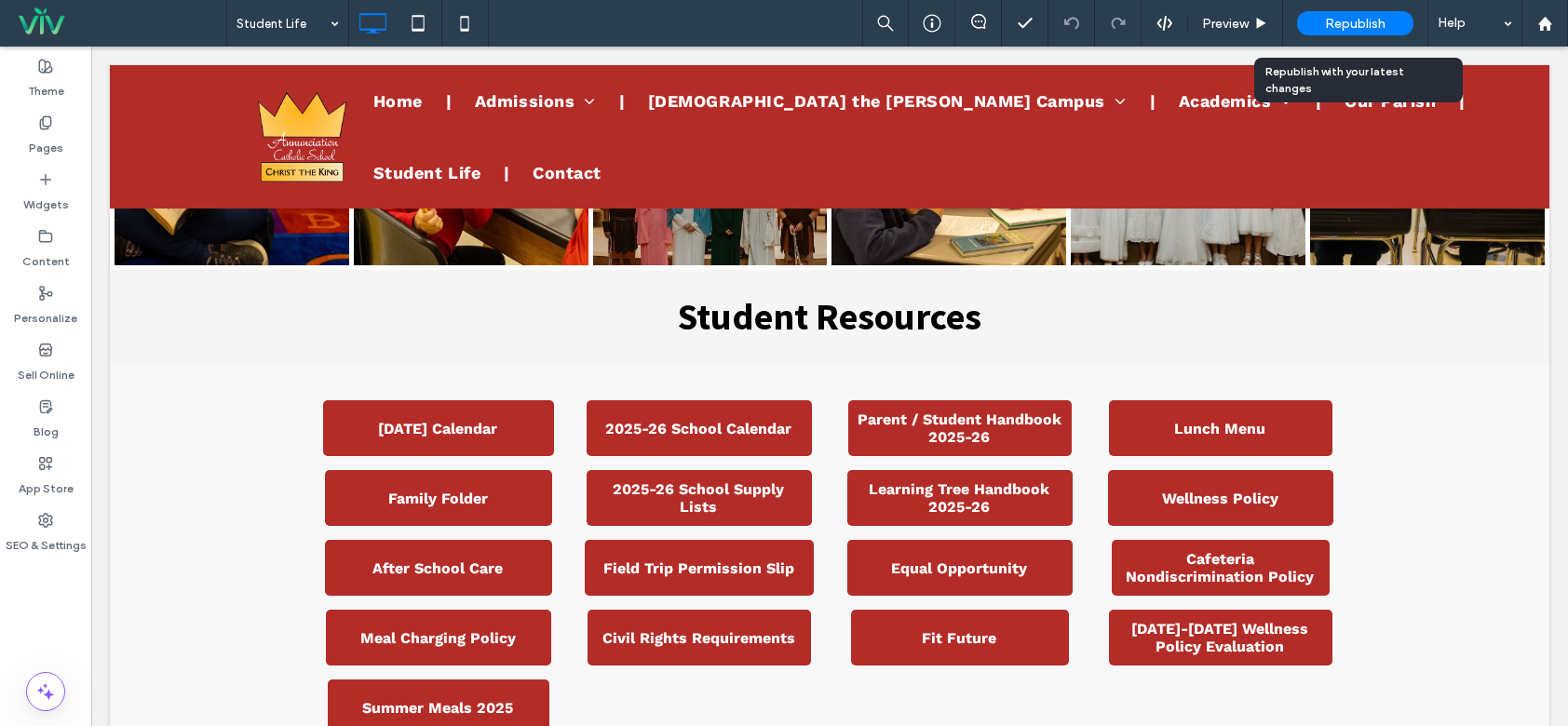
click at [1350, 11] on div "Republish" at bounding box center [1355, 23] width 117 height 24
